Goal: Navigation & Orientation: Find specific page/section

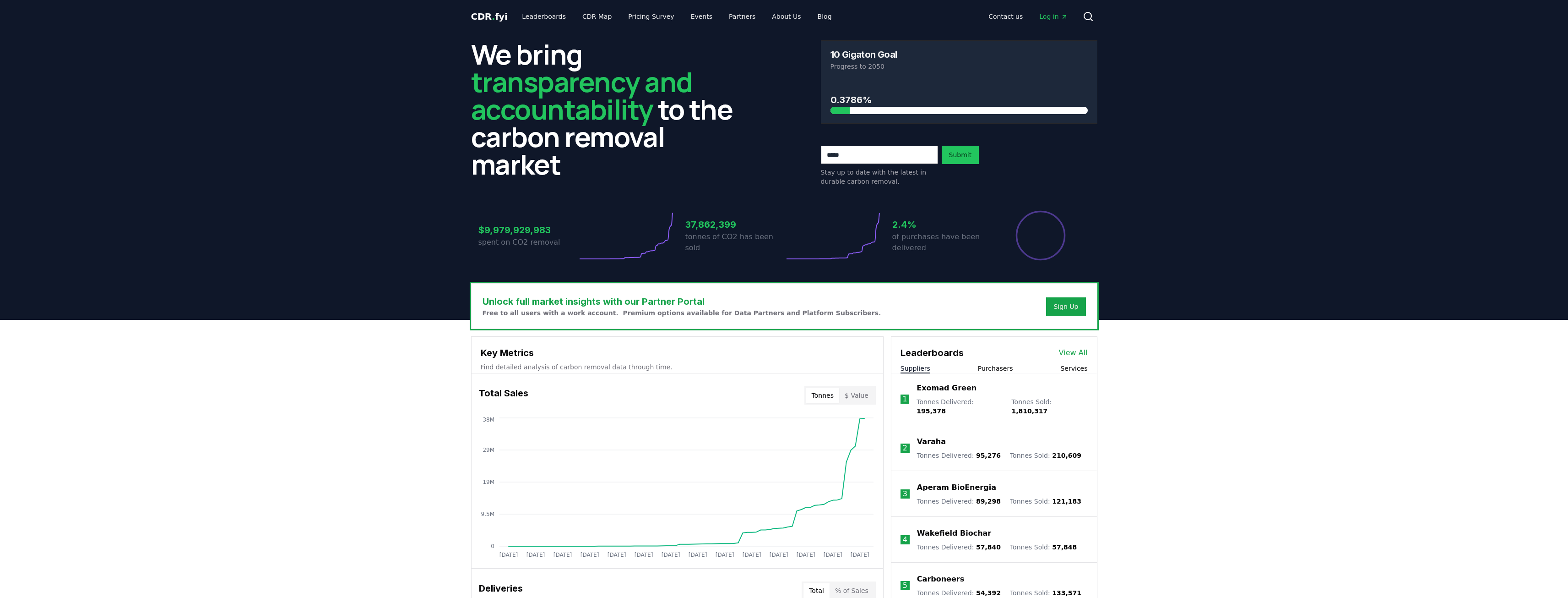
click at [1054, 18] on span "Log in" at bounding box center [1053, 16] width 29 height 9
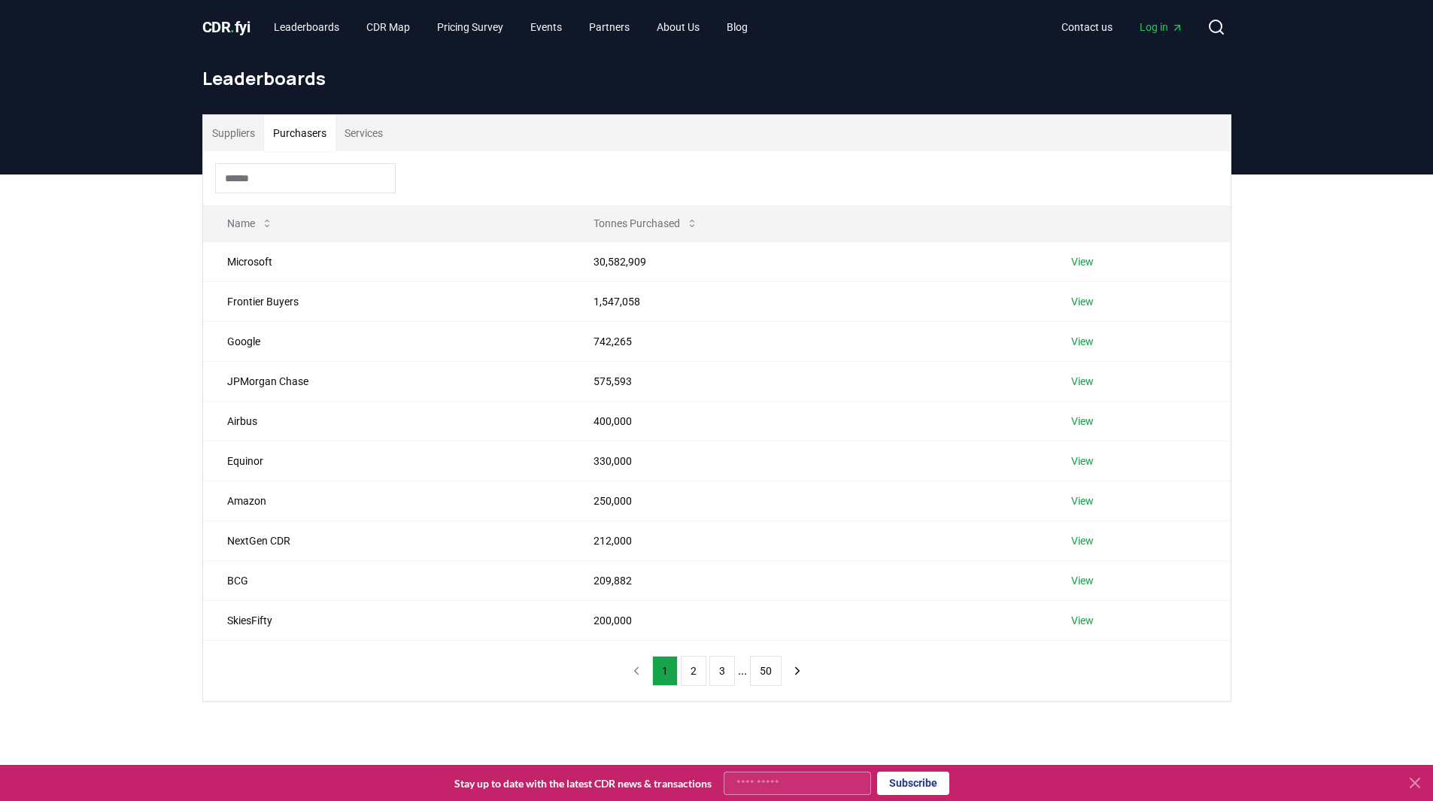
scroll to position [5, 0]
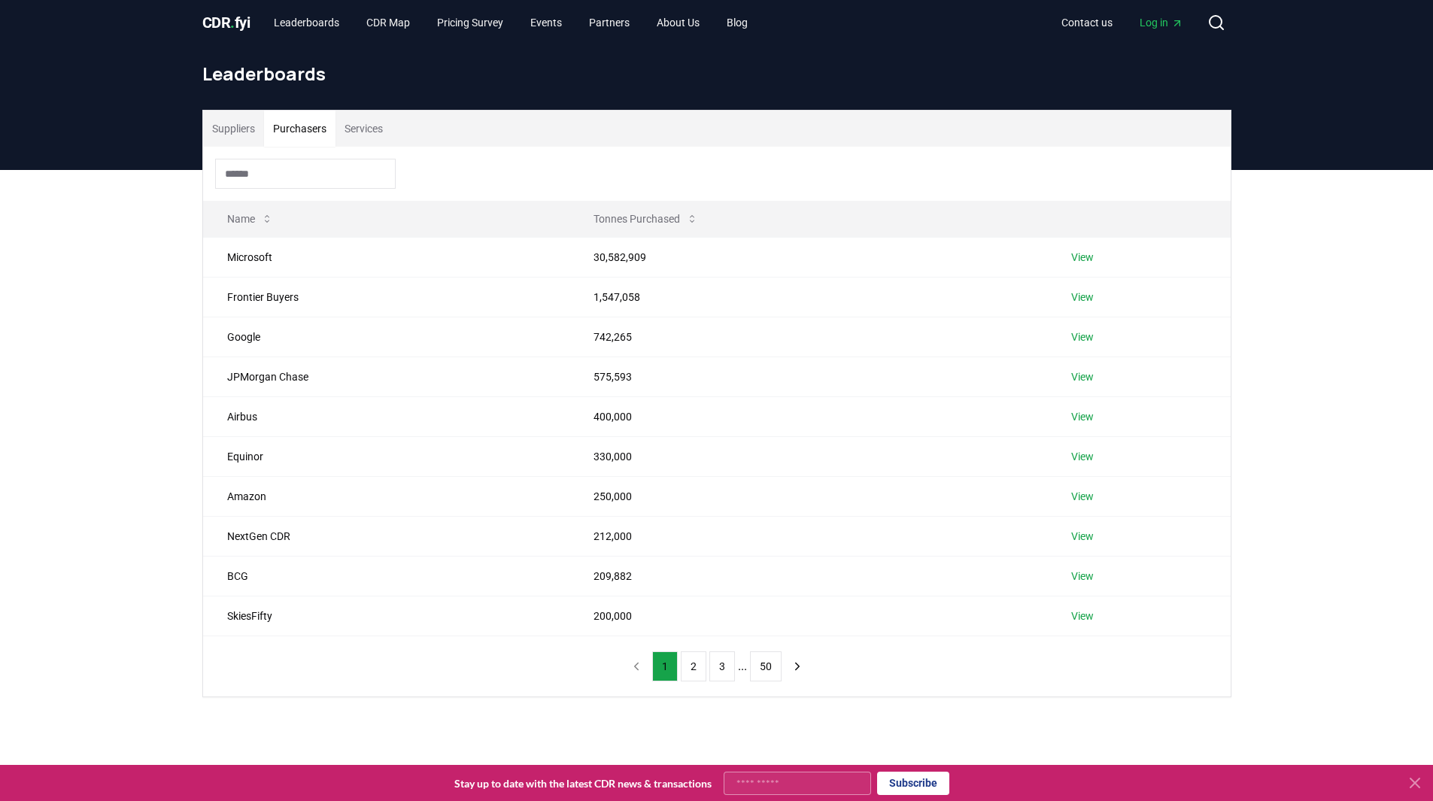
click at [687, 668] on button "2" at bounding box center [694, 666] width 26 height 30
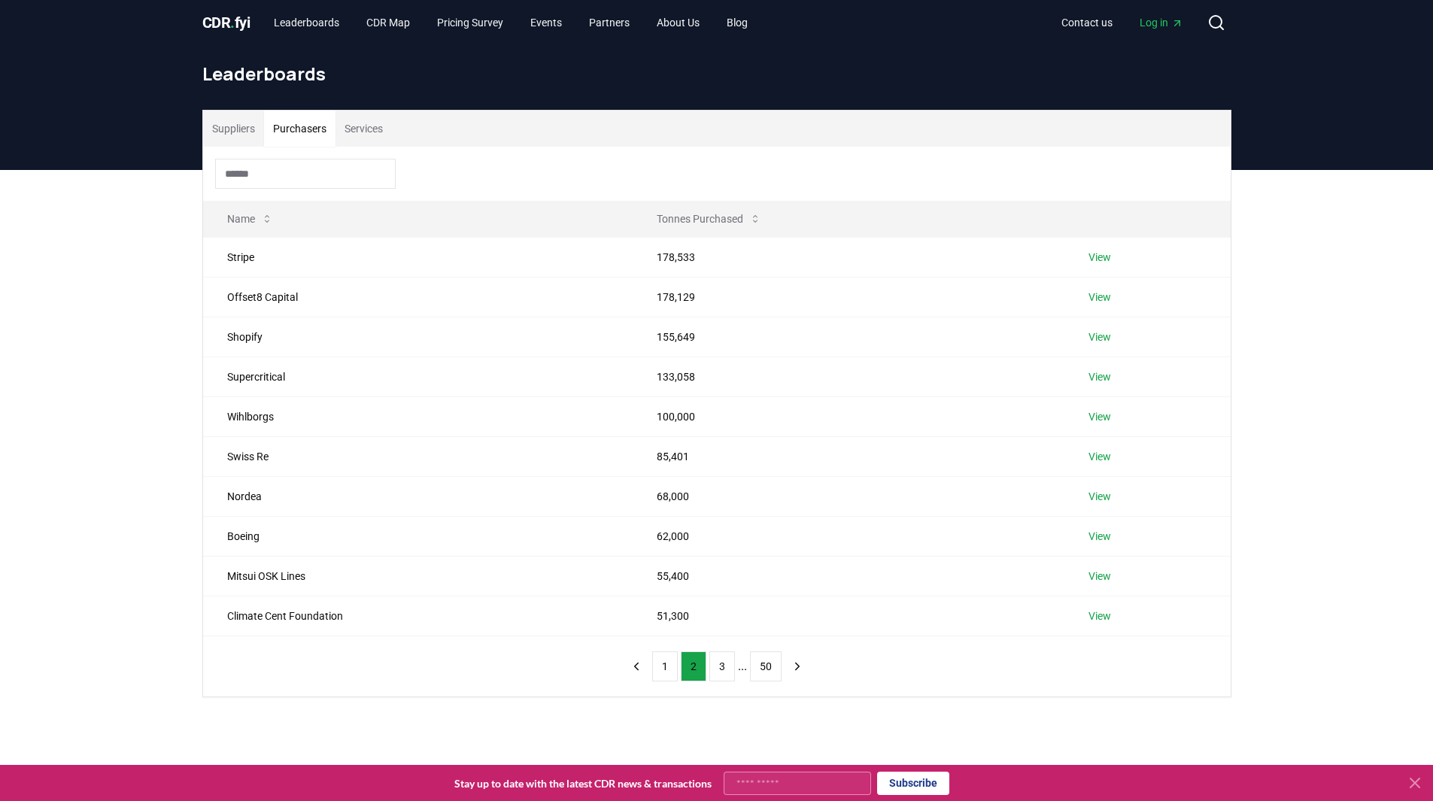
click at [234, 261] on td "Stripe" at bounding box center [417, 257] width 429 height 40
